Goal: Information Seeking & Learning: Understand process/instructions

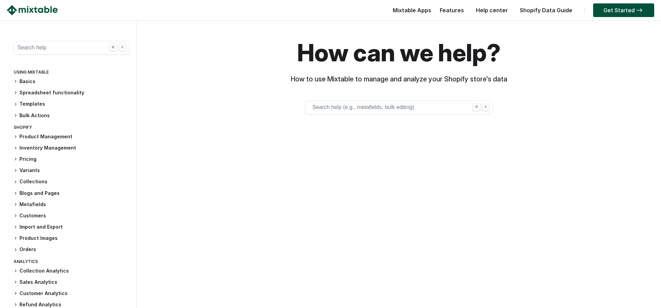
click at [354, 102] on button "Search help (e.g., metafields, bulk editing) ⌘ K" at bounding box center [398, 108] width 187 height 14
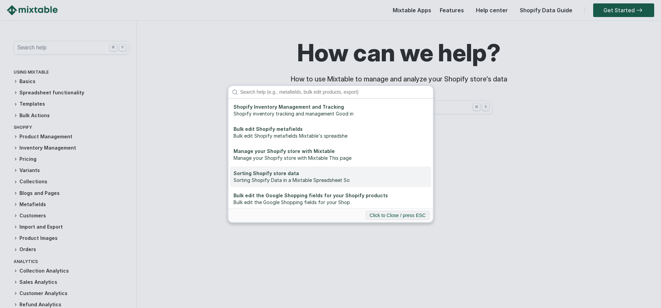
click at [278, 181] on div "Sorting Shopify Data in a Mixtable Spreadsheet So" at bounding box center [330, 180] width 194 height 7
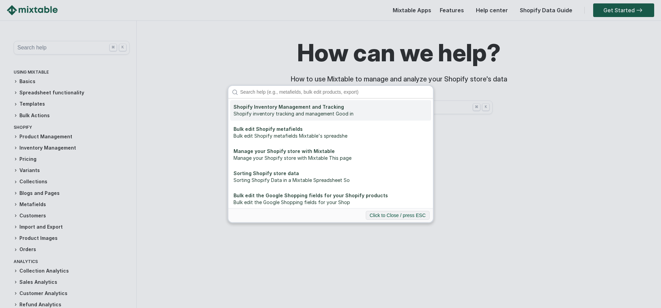
click at [274, 110] on div "Shopify Inventory Management and Tracking" at bounding box center [330, 107] width 194 height 7
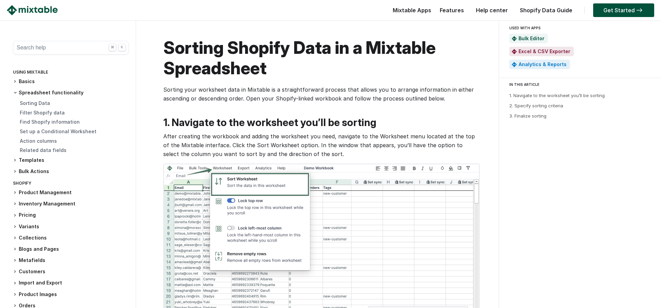
scroll to position [0, 1]
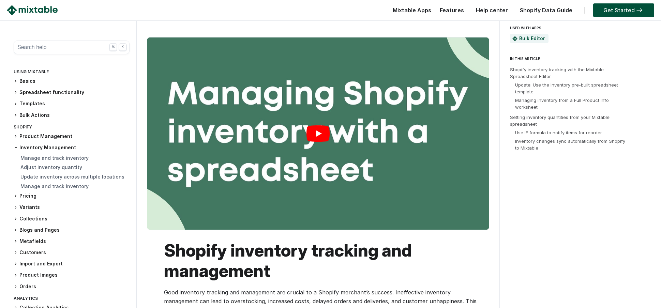
scroll to position [0, 0]
click at [318, 133] on link "Play" at bounding box center [317, 133] width 341 height 192
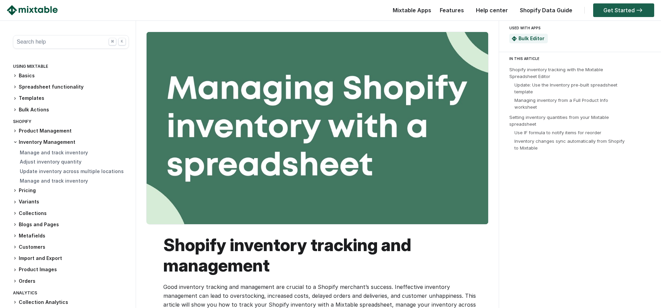
click at [629, 10] on link "Get Started" at bounding box center [623, 10] width 61 height 14
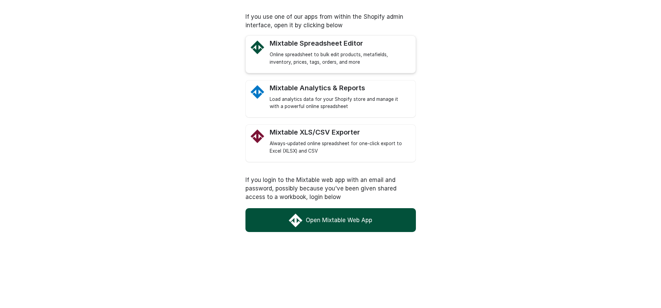
click at [315, 51] on div "Online spreadsheet to bulk edit products, metafields, inventory, prices, tags, …" at bounding box center [339, 58] width 139 height 15
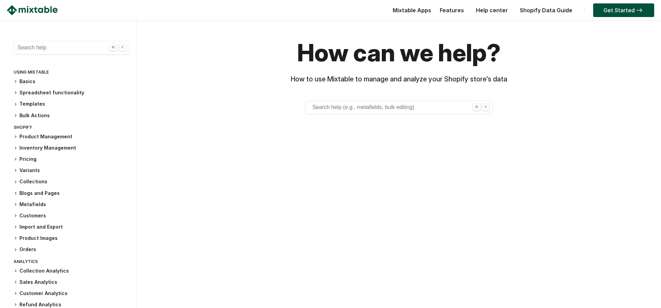
click at [342, 105] on button "Search help (e.g., metafields, bulk editing) ⌘ K" at bounding box center [398, 108] width 187 height 14
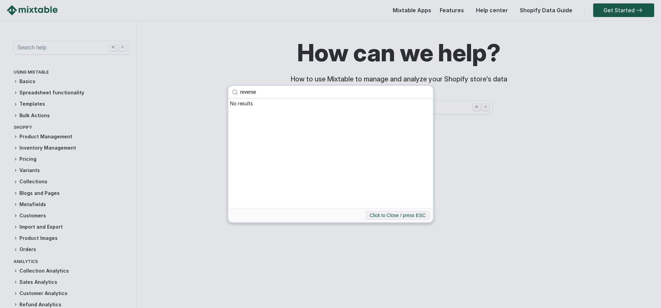
type input "reverse"
click at [425, 91] on input "reverse" at bounding box center [335, 92] width 196 height 12
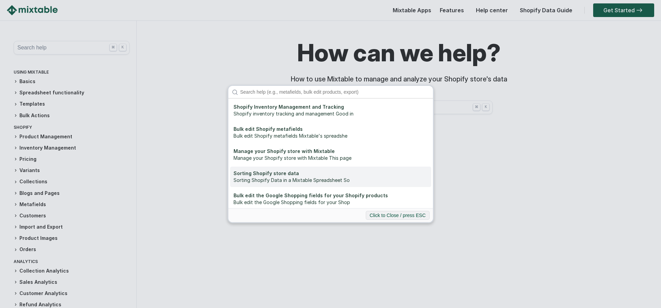
scroll to position [0, 0]
click at [275, 179] on div "Sorting Shopify Data in a Mixtable Spreadsheet So" at bounding box center [330, 180] width 194 height 7
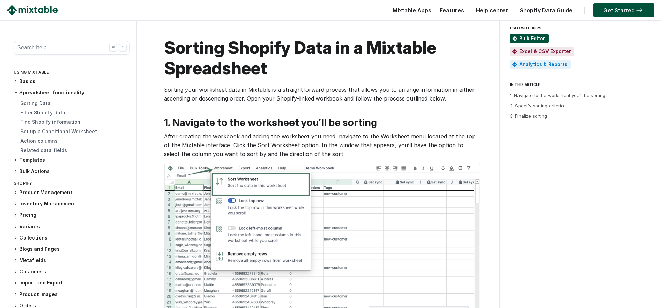
click at [525, 40] on link "Bulk Editor" at bounding box center [532, 38] width 26 height 6
